Goal: Task Accomplishment & Management: Manage account settings

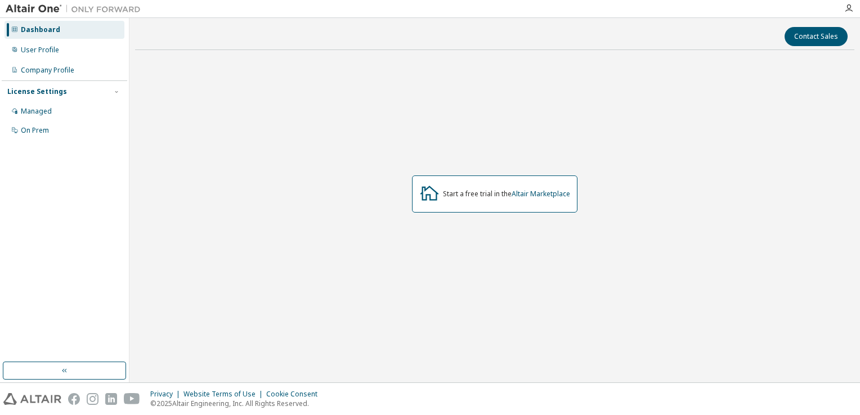
click at [284, 129] on div "Start a free trial in the Altair Marketplace" at bounding box center [494, 194] width 719 height 270
click at [74, 46] on div "User Profile" at bounding box center [65, 50] width 120 height 18
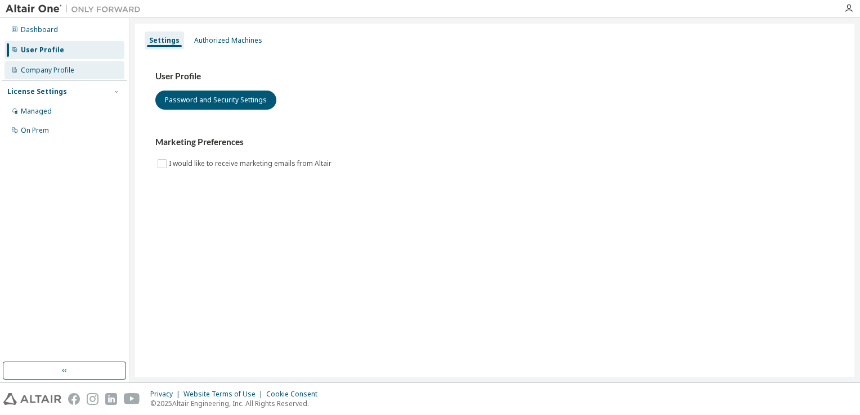
click at [71, 77] on div "Company Profile" at bounding box center [65, 70] width 120 height 18
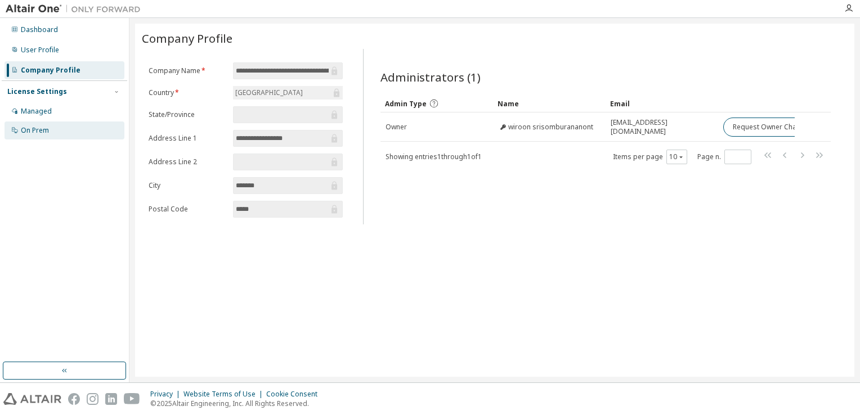
click at [70, 123] on div "On Prem" at bounding box center [65, 131] width 120 height 18
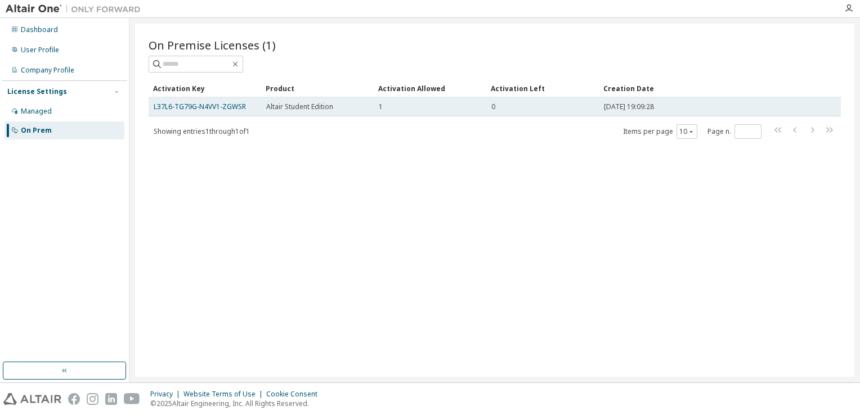
click at [401, 102] on div "1" at bounding box center [430, 106] width 102 height 9
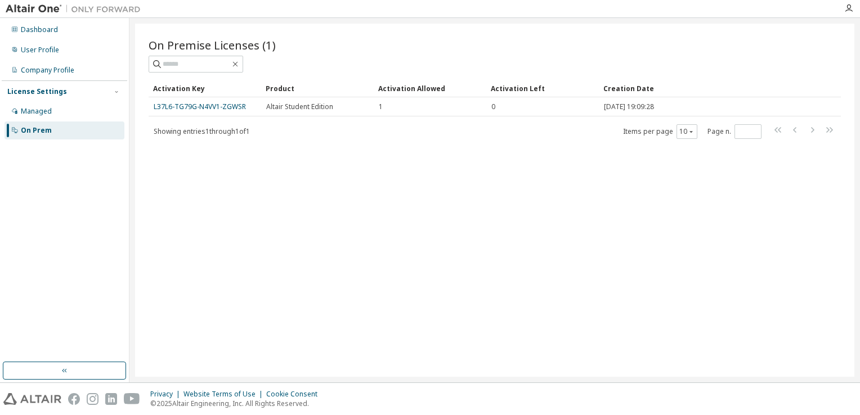
click at [250, 130] on span "Showing entries 1 through 1 of 1" at bounding box center [202, 132] width 96 height 10
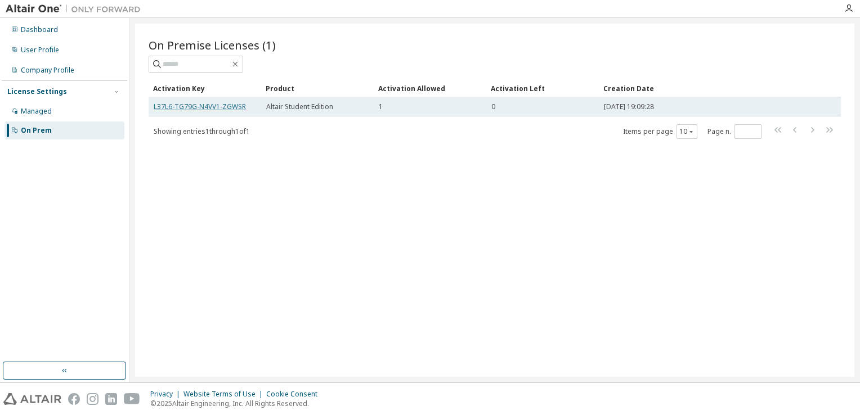
click at [231, 104] on link "L37L6-TG79G-N4VV1-ZGWSR" at bounding box center [200, 107] width 92 height 10
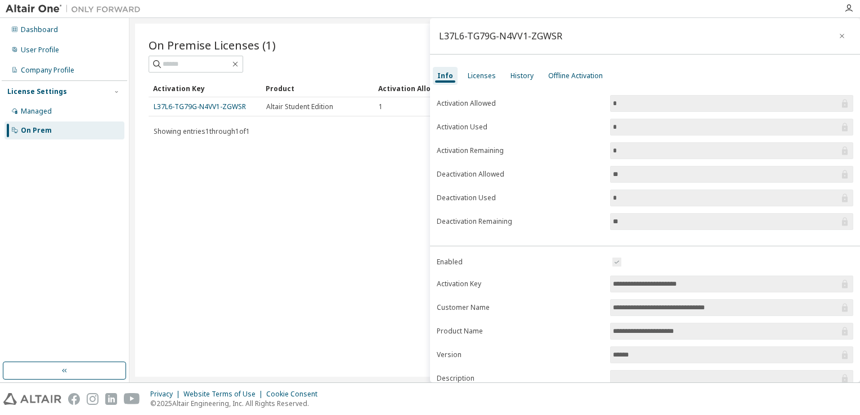
click at [279, 134] on div "Showing entries 1 through 1 of 1 Items per page 10 Page n. *" at bounding box center [495, 131] width 692 height 16
click at [838, 33] on icon "button" at bounding box center [842, 36] width 8 height 9
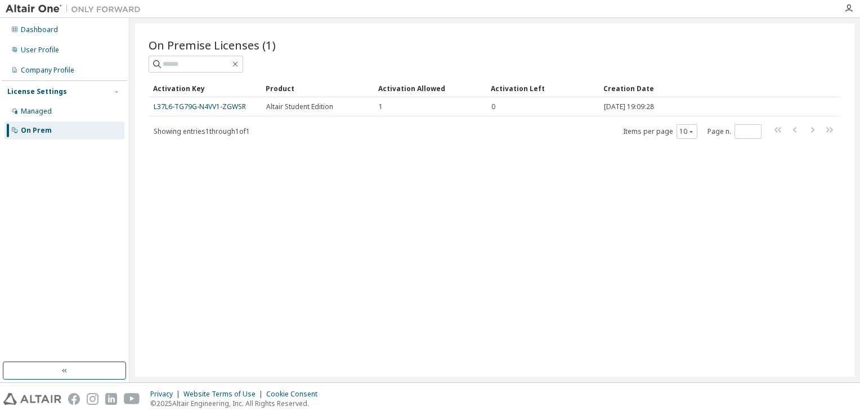
click at [625, 116] on div "Activation Key Product Activation Allowed Activation Left Creation Date L37L6-T…" at bounding box center [495, 109] width 692 height 60
